Goal: Task Accomplishment & Management: Complete application form

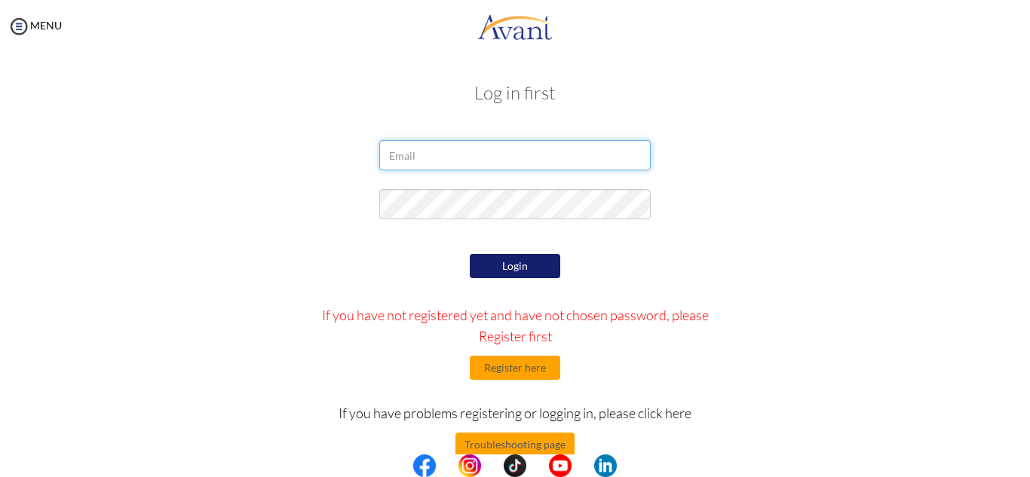
type input "[EMAIL_ADDRESS][DOMAIN_NAME]"
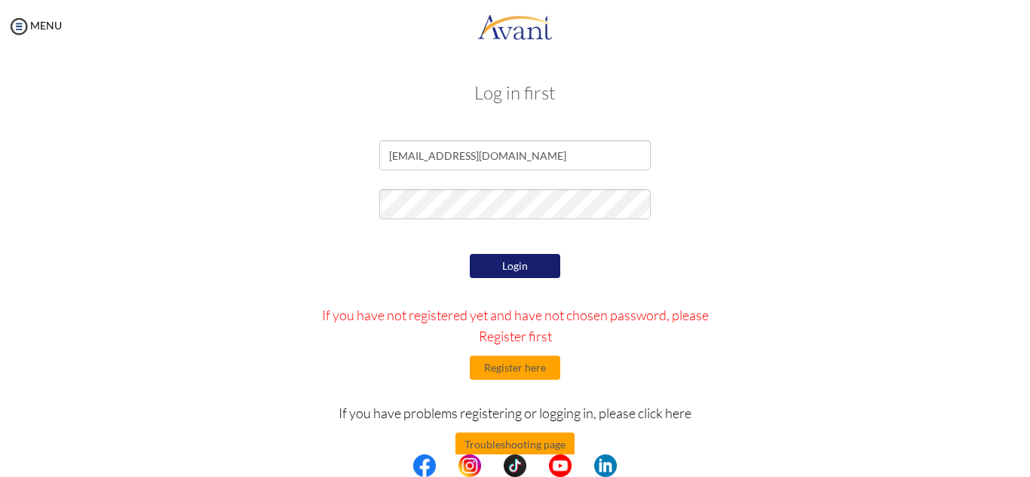
click at [517, 263] on button "Login" at bounding box center [515, 266] width 90 height 24
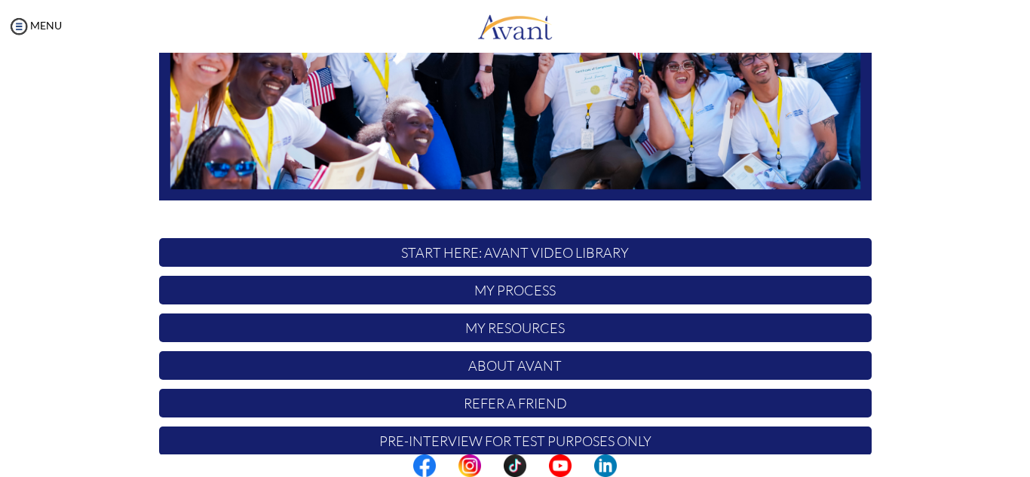
scroll to position [360, 0]
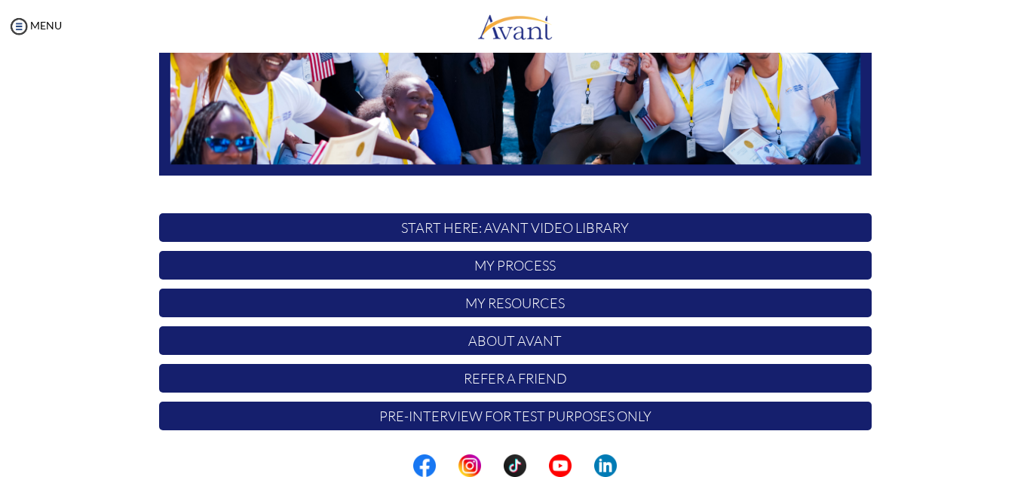
click at [550, 424] on p "Pre-Interview for test purposes only" at bounding box center [515, 416] width 713 height 29
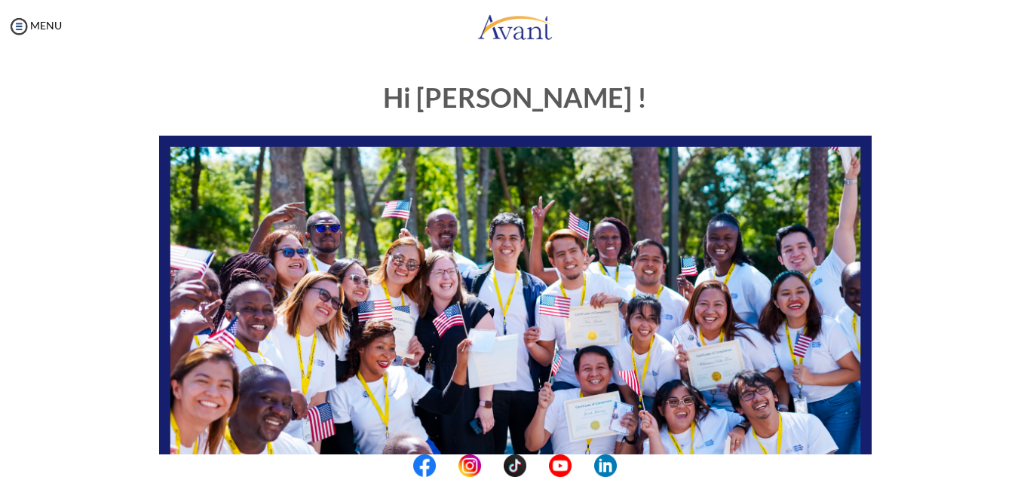
click at [1013, 456] on center at bounding box center [515, 466] width 1030 height 23
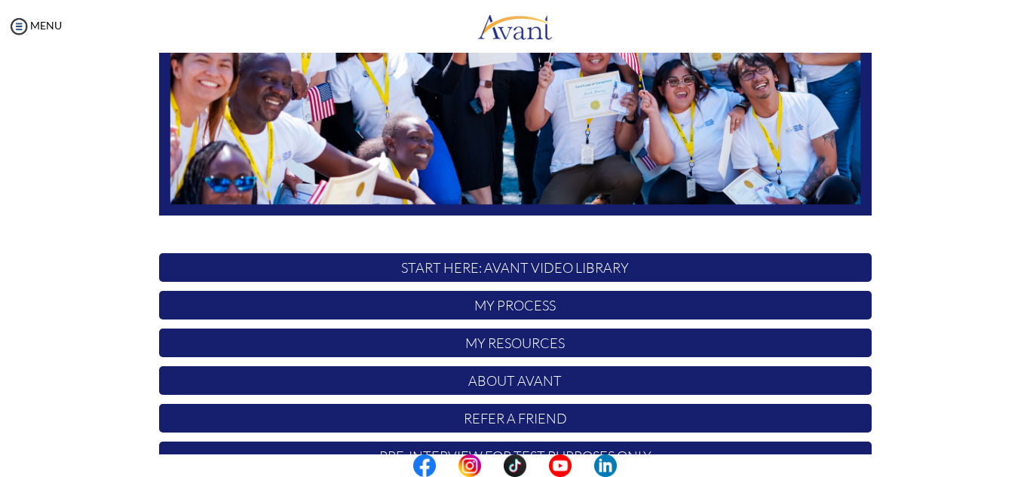
scroll to position [360, 0]
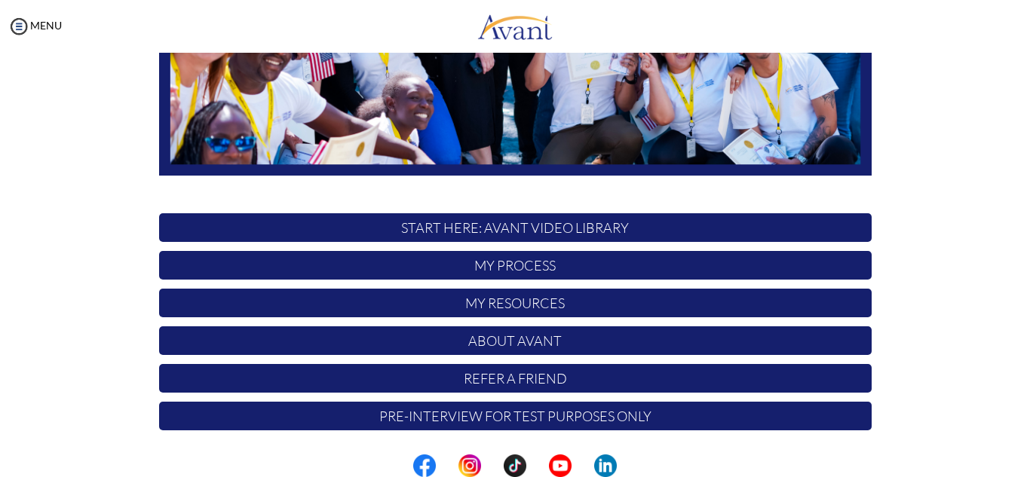
click at [498, 275] on p "My Process" at bounding box center [515, 265] width 713 height 29
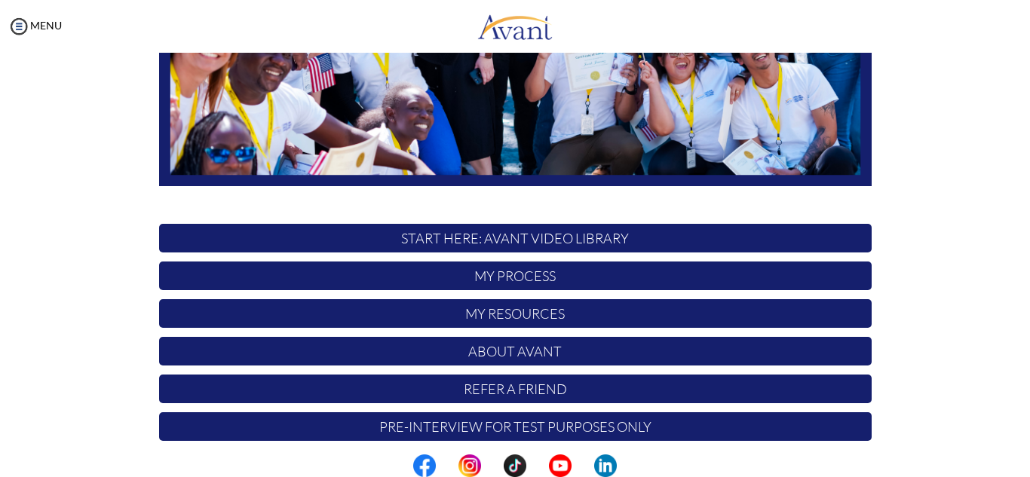
scroll to position [360, 0]
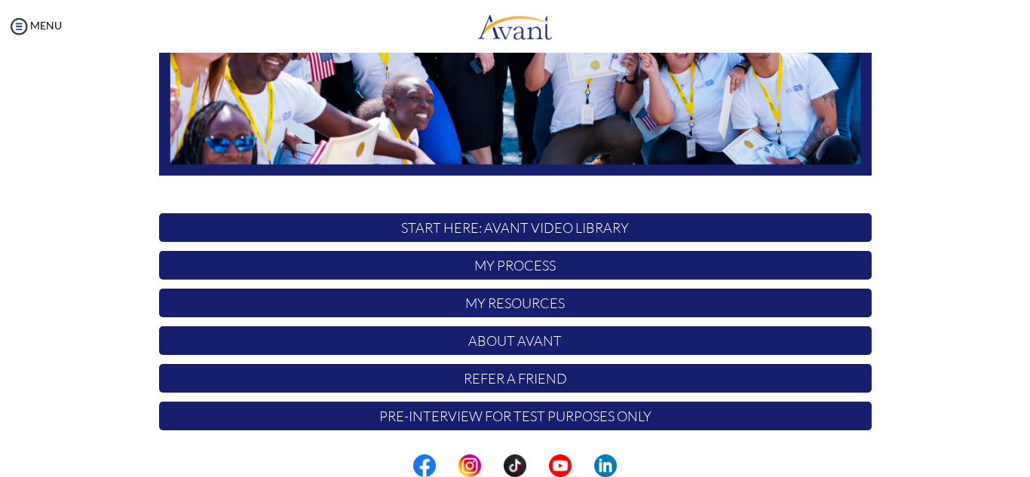
click at [571, 417] on p "Pre-Interview for test purposes only" at bounding box center [515, 416] width 713 height 29
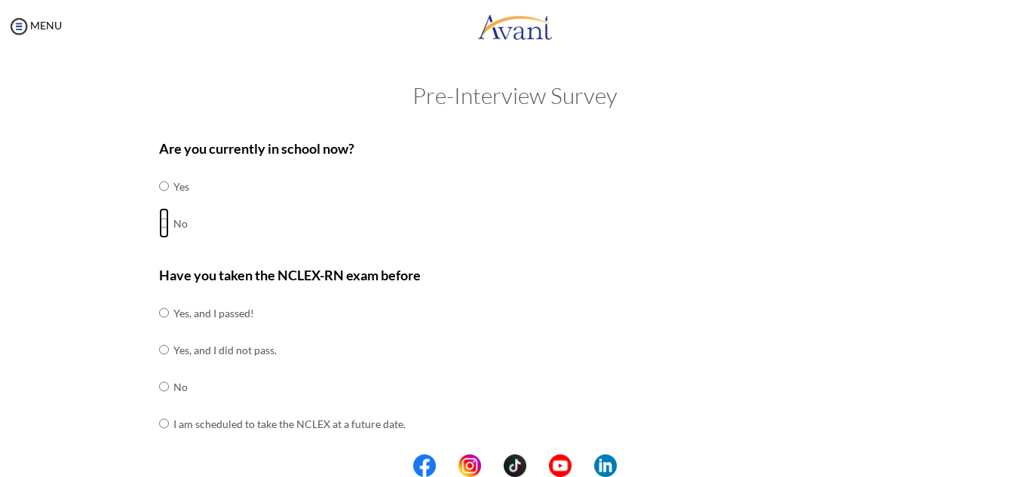
click at [164, 223] on input "radio" at bounding box center [164, 223] width 10 height 30
radio input "true"
click at [161, 385] on input "radio" at bounding box center [164, 387] width 10 height 30
radio input "true"
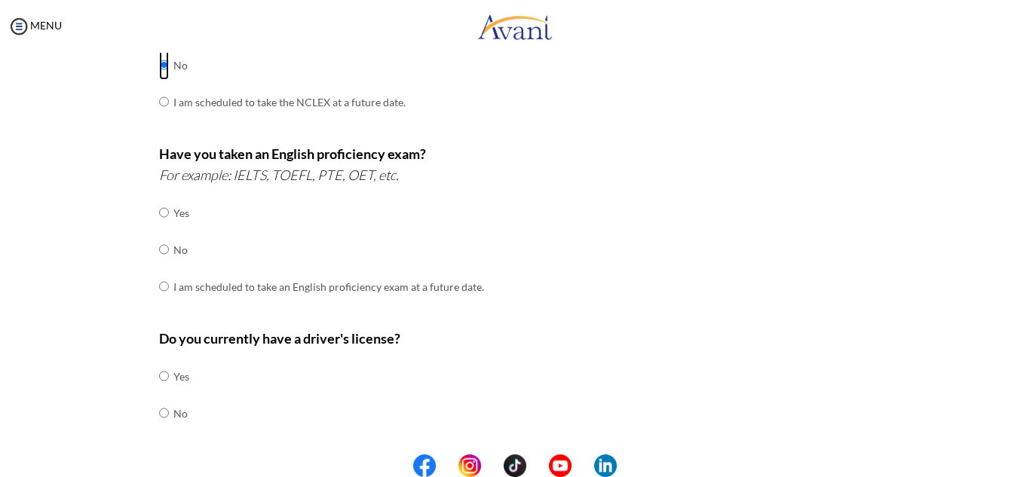
scroll to position [329, 0]
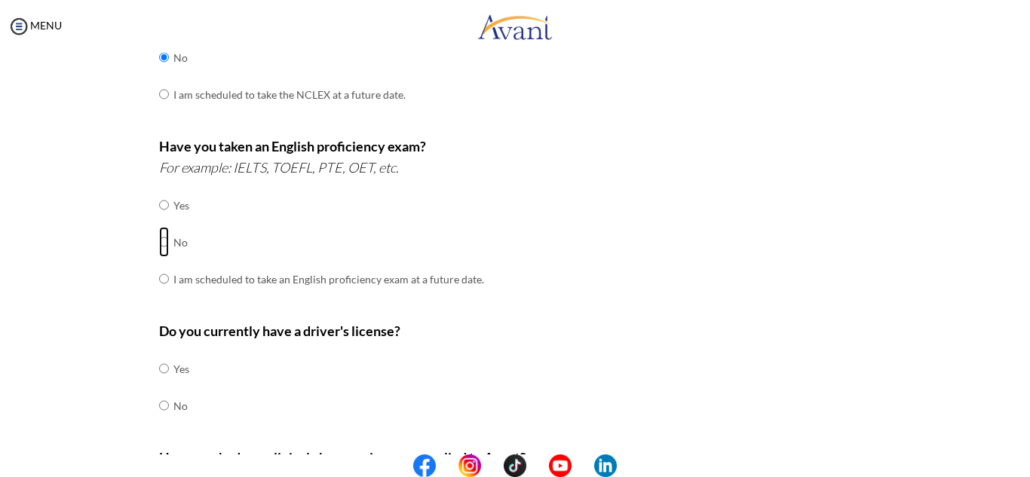
click at [163, 243] on input "radio" at bounding box center [164, 242] width 10 height 30
radio input "true"
click at [161, 406] on input "radio" at bounding box center [164, 406] width 10 height 30
radio input "true"
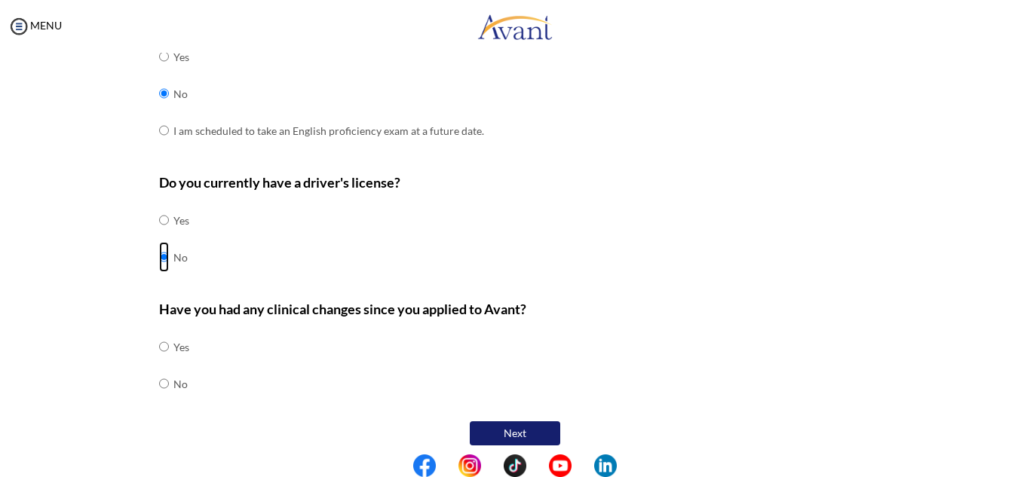
scroll to position [488, 0]
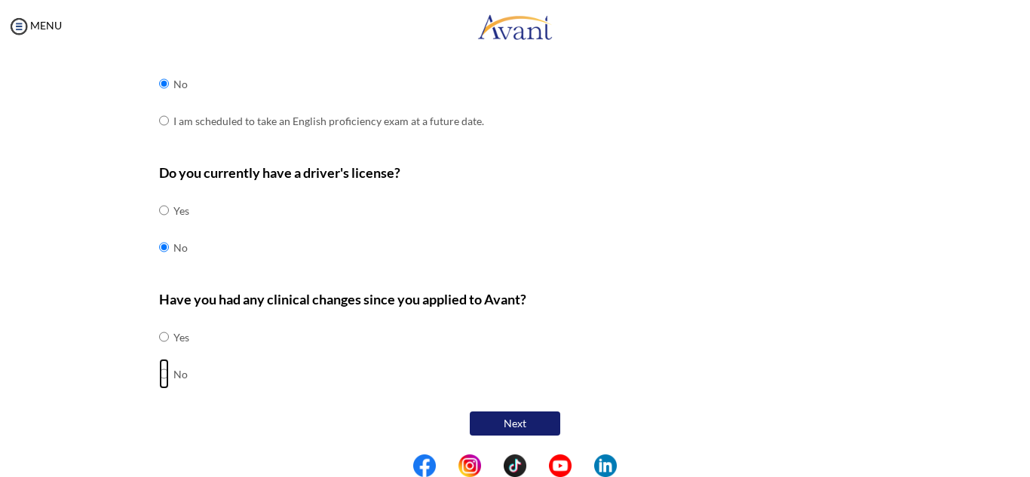
click at [165, 371] on input "radio" at bounding box center [164, 374] width 10 height 30
radio input "true"
click at [507, 419] on button "Next" at bounding box center [515, 424] width 90 height 24
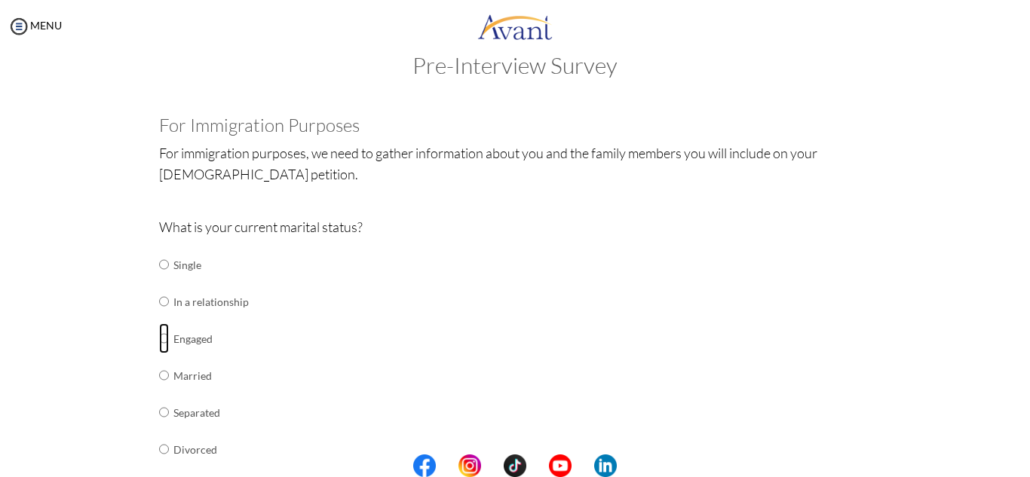
click at [164, 339] on input "radio" at bounding box center [164, 338] width 10 height 30
radio input "true"
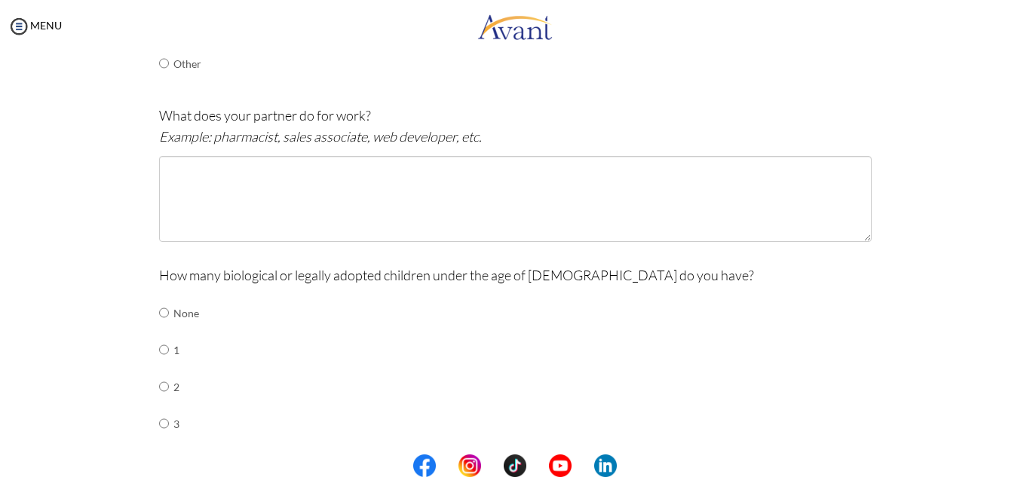
scroll to position [458, 0]
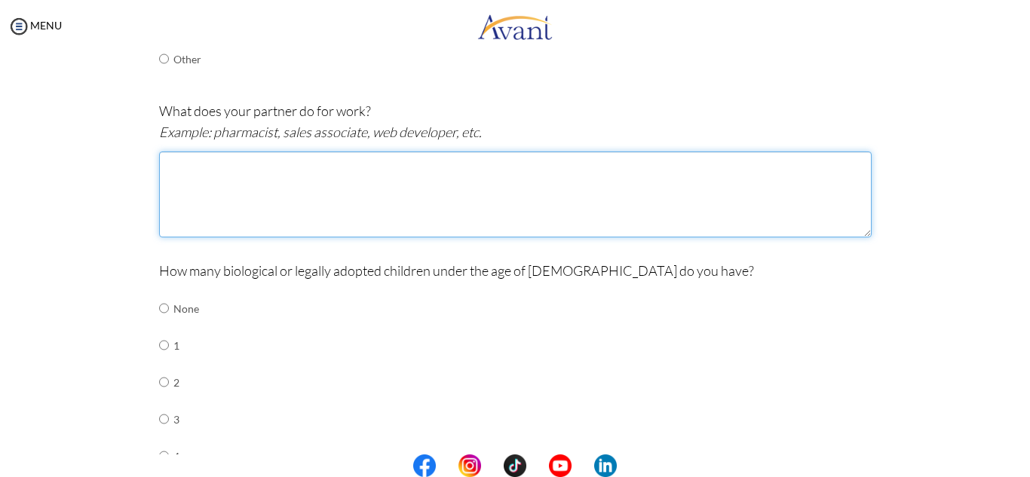
click at [194, 185] on textarea at bounding box center [515, 195] width 713 height 86
type textarea "Doctor"
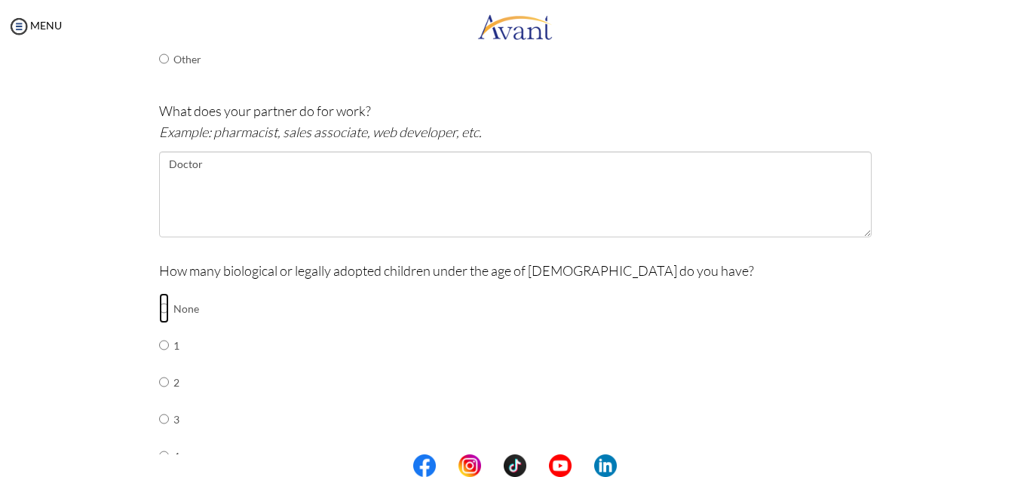
click at [163, 306] on input "radio" at bounding box center [164, 308] width 10 height 30
radio input "true"
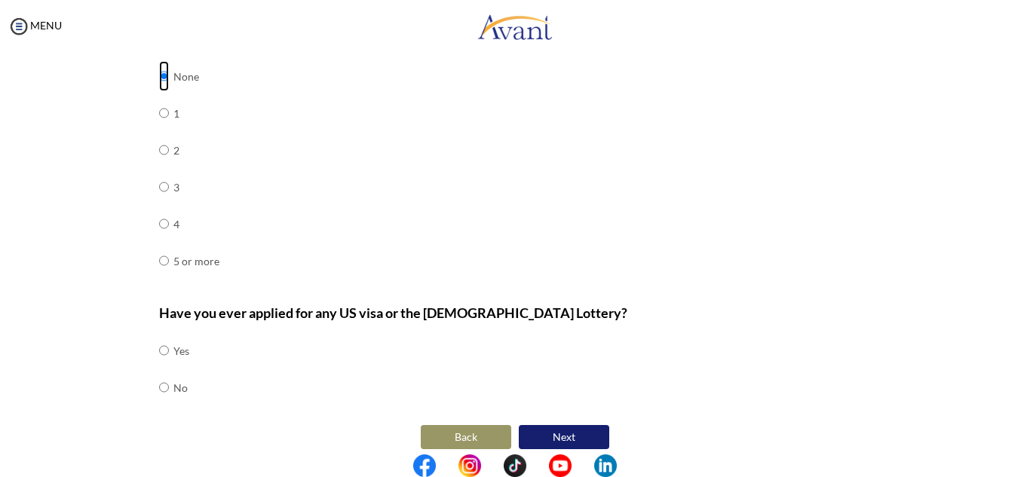
scroll to position [703, 0]
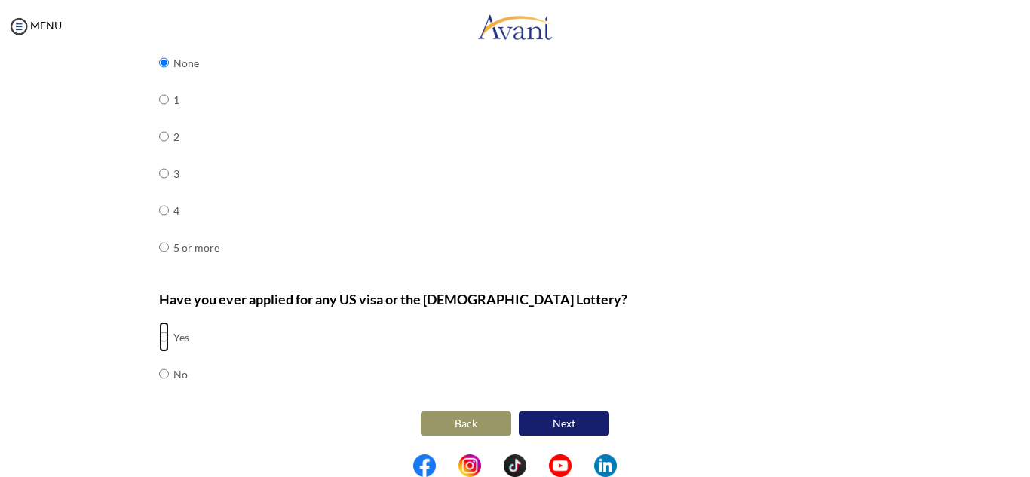
click at [164, 332] on input "radio" at bounding box center [164, 337] width 10 height 30
radio input "true"
click at [545, 421] on button "Next" at bounding box center [564, 424] width 90 height 24
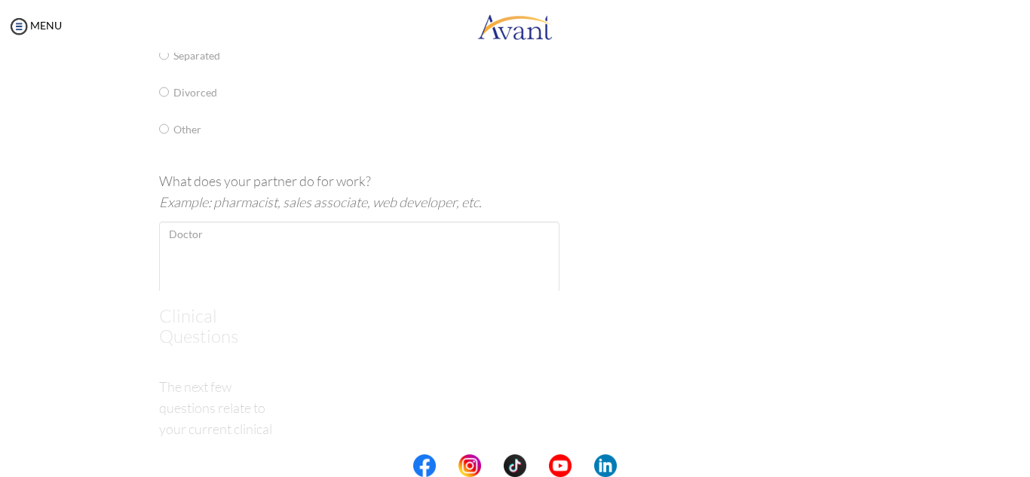
scroll to position [30, 0]
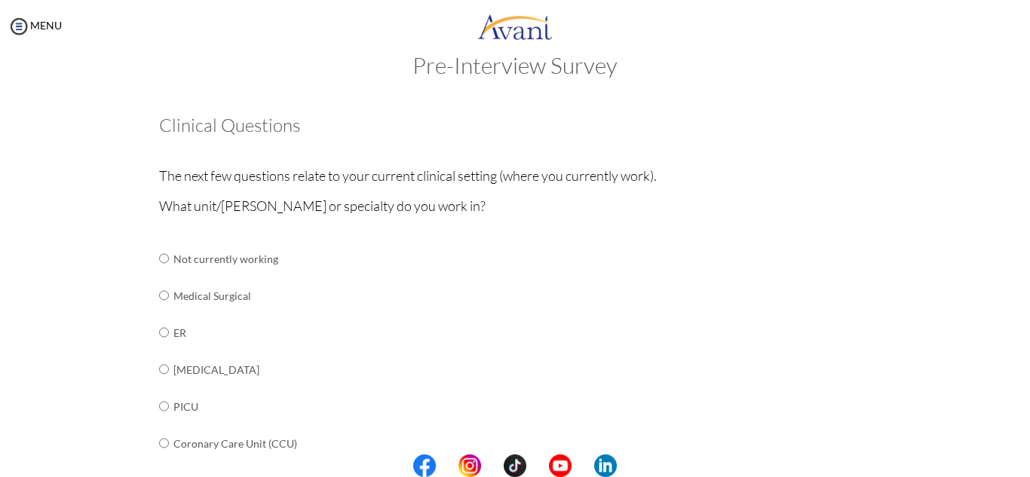
click at [170, 296] on td at bounding box center [171, 295] width 5 height 37
click at [161, 296] on input "radio" at bounding box center [164, 295] width 10 height 30
radio input "true"
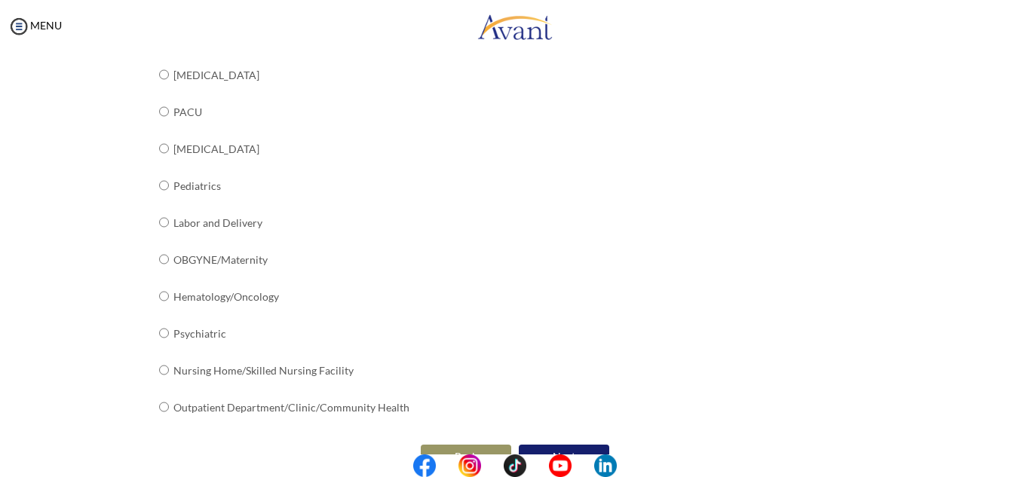
scroll to position [617, 0]
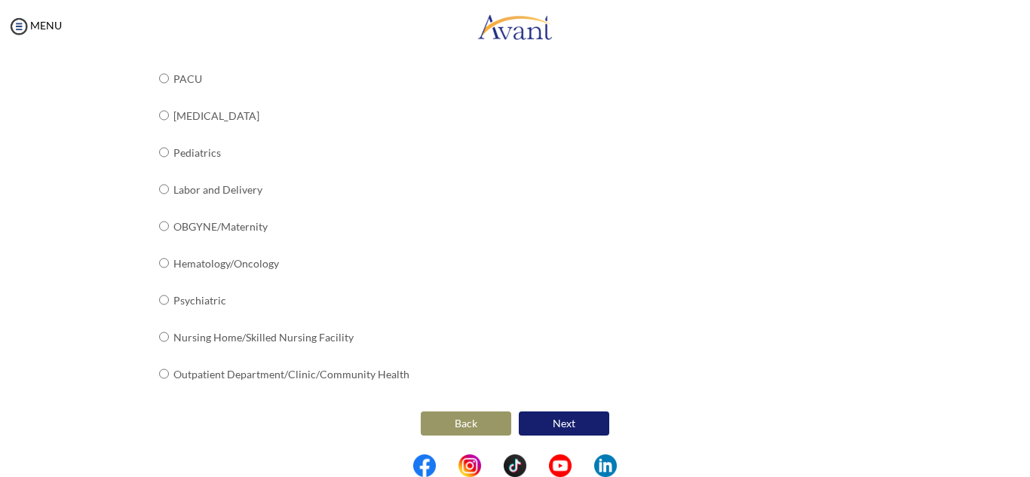
click at [584, 414] on button "Next" at bounding box center [564, 424] width 90 height 24
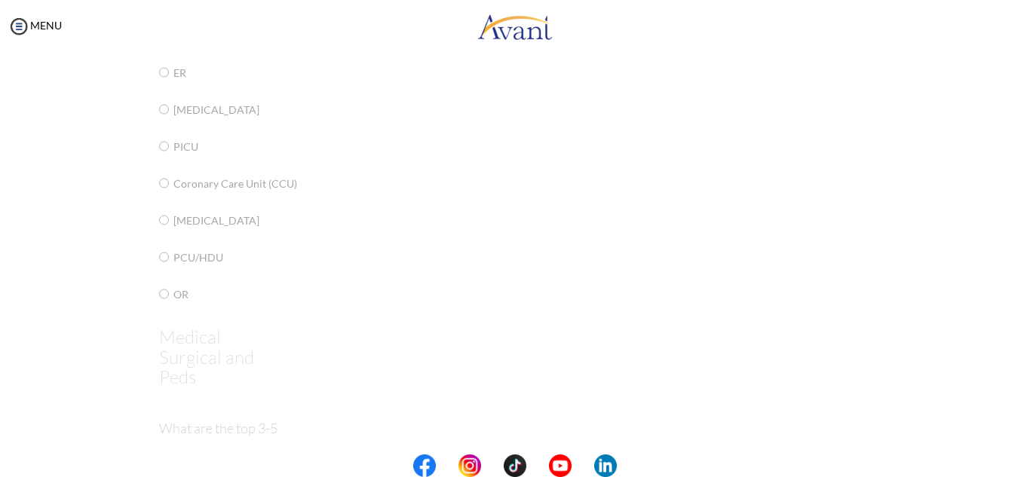
scroll to position [30, 0]
